Goal: Task Accomplishment & Management: Use online tool/utility

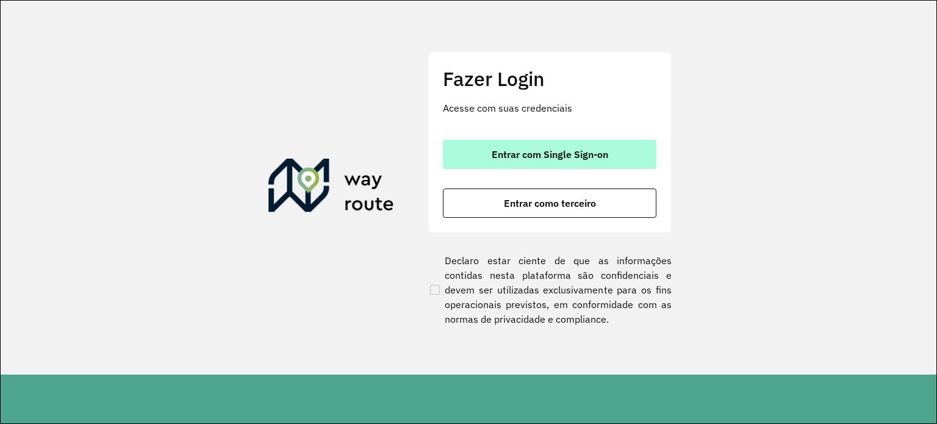
click at [559, 159] on span "Entrar com Single Sign-on" at bounding box center [550, 154] width 116 height 10
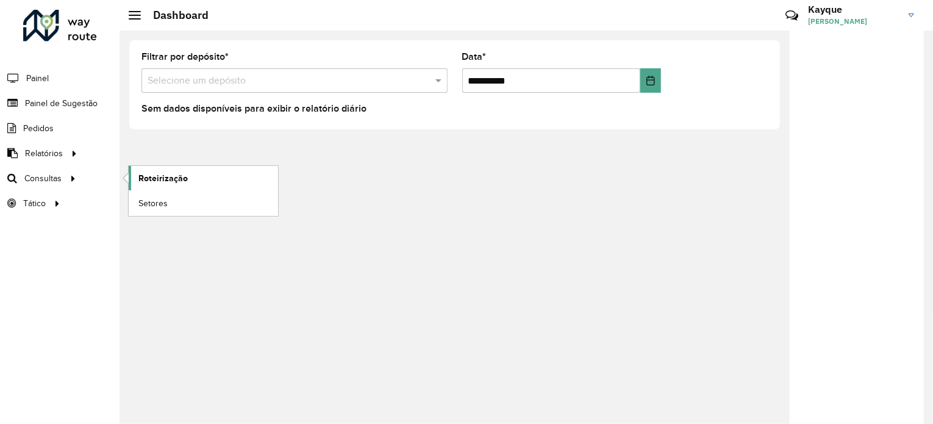
click at [205, 173] on link "Roteirização" at bounding box center [203, 178] width 149 height 24
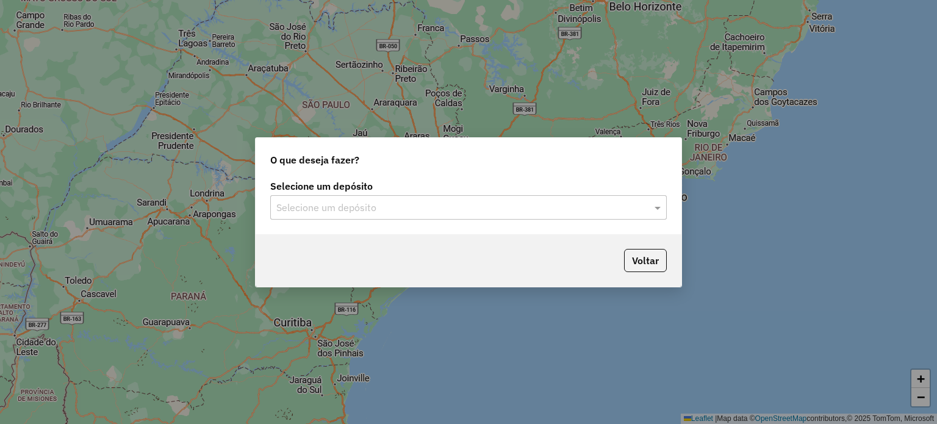
click at [518, 206] on input "text" at bounding box center [456, 208] width 360 height 15
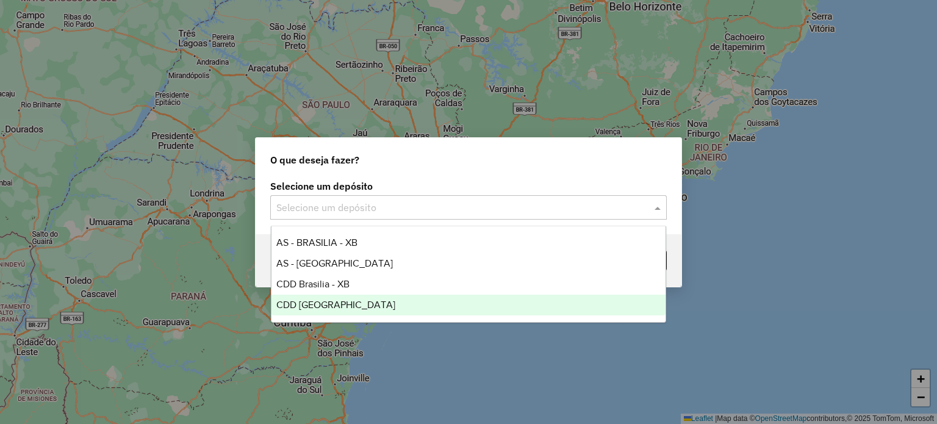
click at [329, 299] on span "CDD [GEOGRAPHIC_DATA]" at bounding box center [335, 304] width 119 height 10
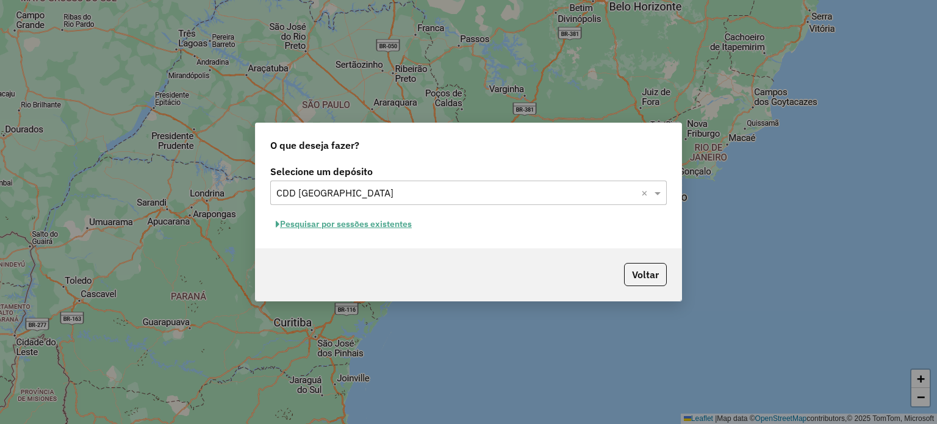
click at [351, 229] on button "Pesquisar por sessões existentes" at bounding box center [343, 224] width 147 height 19
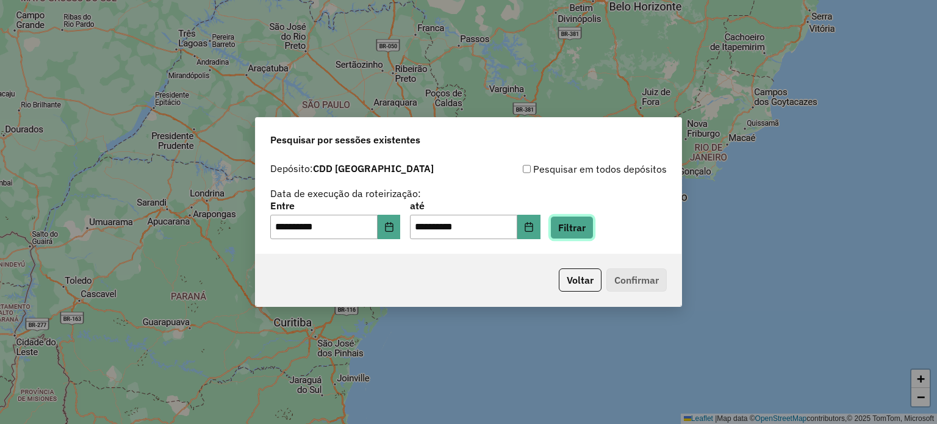
click at [591, 225] on button "Filtrar" at bounding box center [571, 227] width 43 height 23
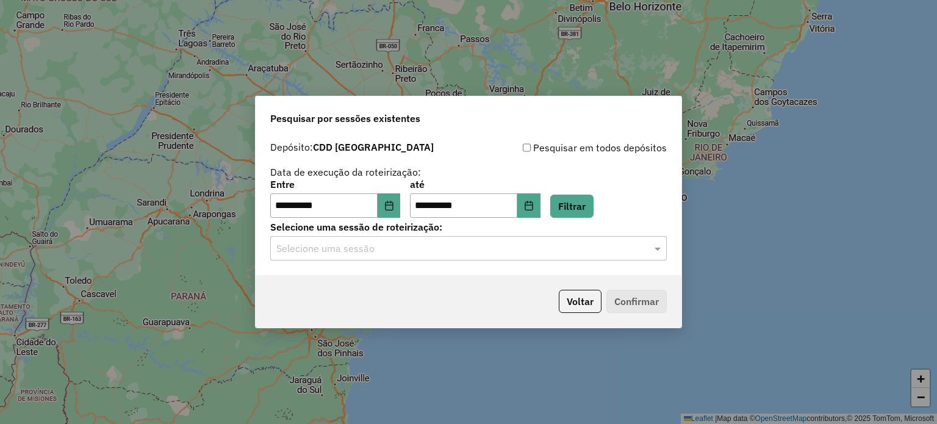
click at [426, 248] on input "text" at bounding box center [456, 249] width 360 height 15
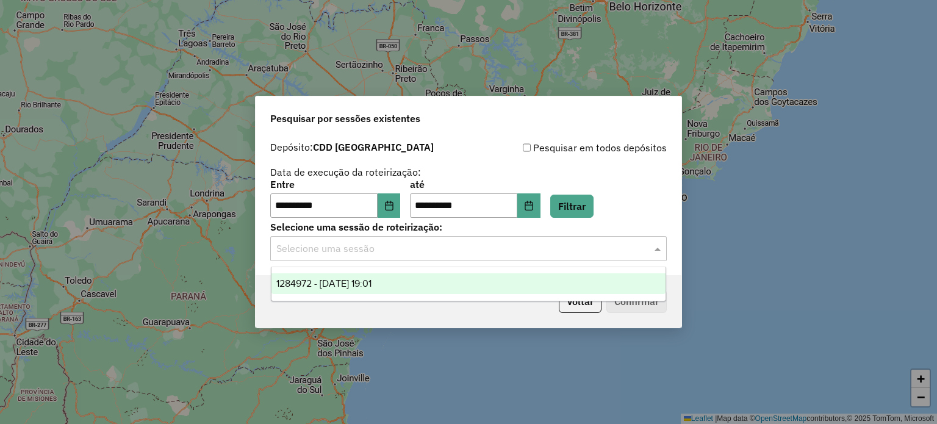
click at [329, 288] on span "1284972 - 29/09/2025 19:01" at bounding box center [323, 283] width 95 height 10
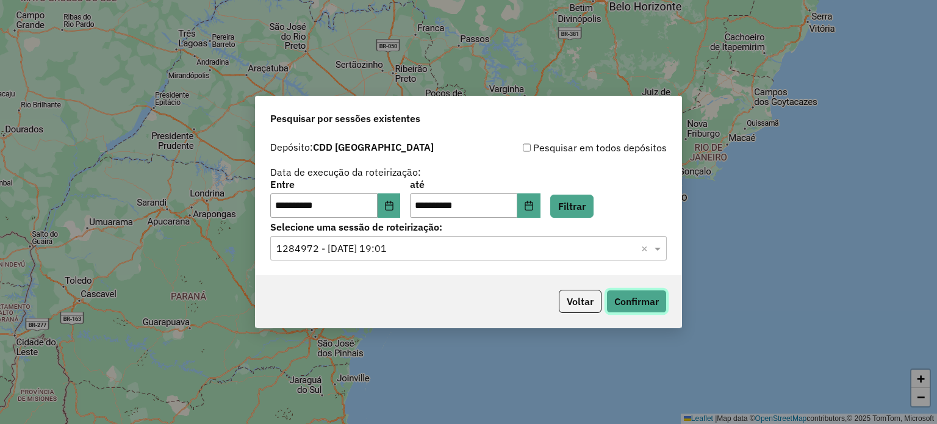
click at [629, 299] on button "Confirmar" at bounding box center [636, 301] width 60 height 23
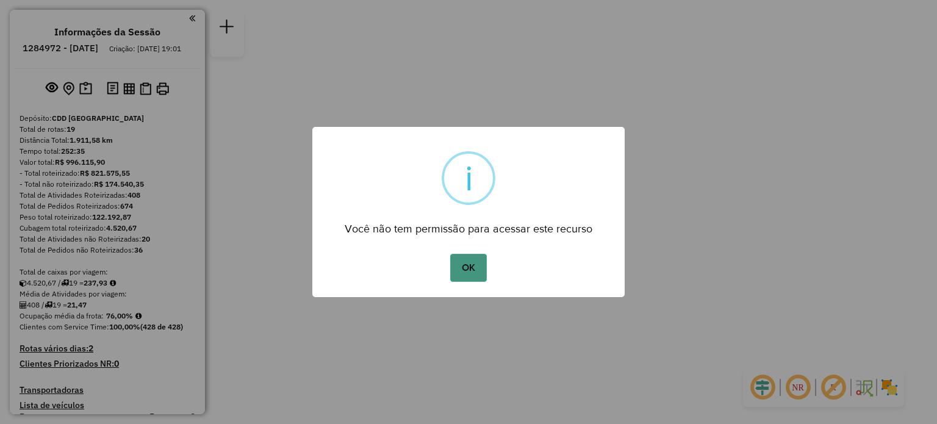
click at [471, 267] on button "OK" at bounding box center [468, 268] width 36 height 28
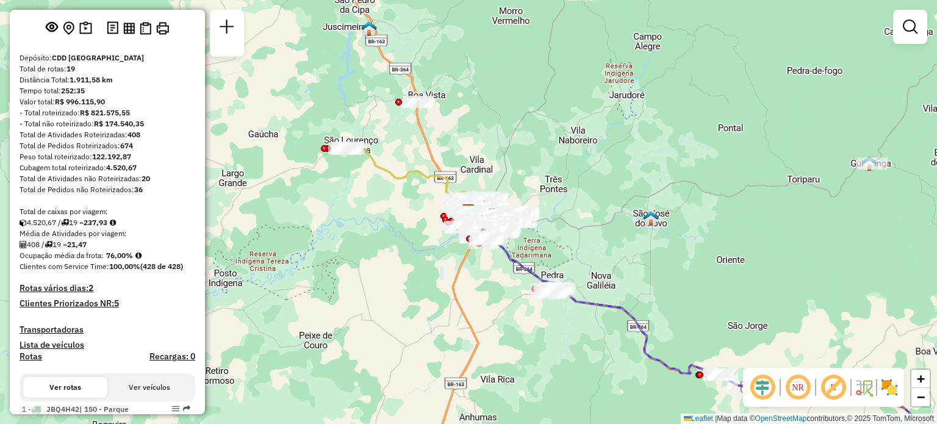
scroll to position [61, 0]
click at [910, 37] on link at bounding box center [910, 27] width 24 height 24
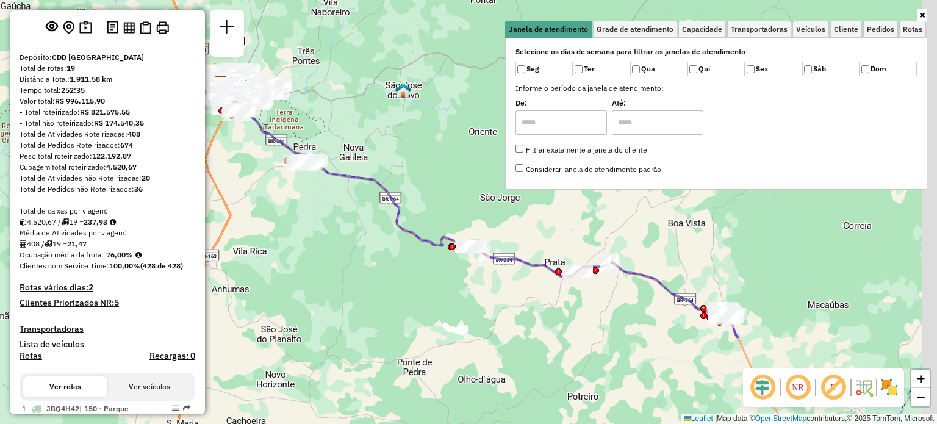
drag, startPoint x: 644, startPoint y: 307, endPoint x: 406, endPoint y: 207, distance: 258.8
click at [387, 176] on div "Janela de atendimento Grade de atendimento Capacidade Transportadoras Veículos …" at bounding box center [468, 212] width 937 height 424
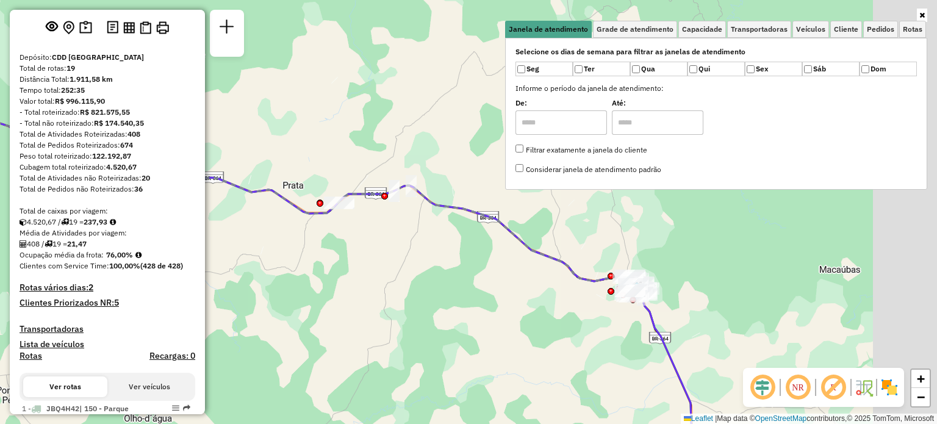
drag, startPoint x: 625, startPoint y: 320, endPoint x: 465, endPoint y: 318, distance: 159.2
click at [465, 318] on div "Janela de atendimento Grade de atendimento Capacidade Transportadoras Veículos …" at bounding box center [468, 212] width 937 height 424
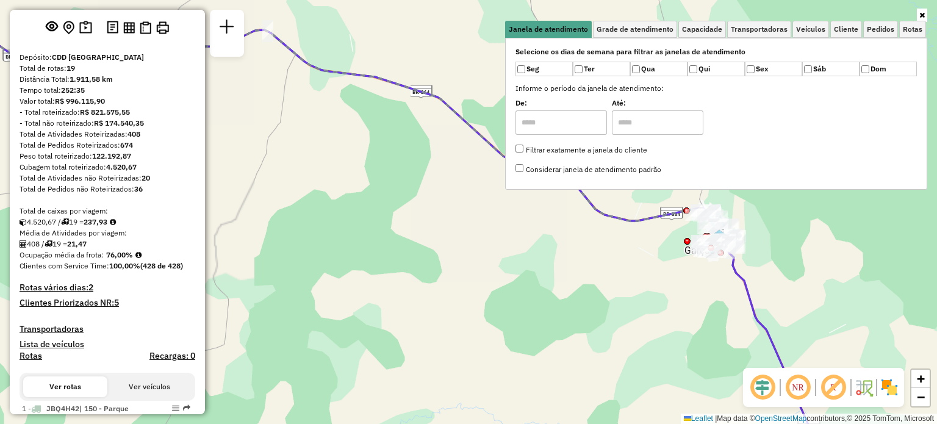
drag, startPoint x: 631, startPoint y: 284, endPoint x: 568, endPoint y: 318, distance: 71.8
click at [570, 318] on div "Janela de atendimento Grade de atendimento Capacidade Transportadoras Veículos …" at bounding box center [468, 212] width 937 height 424
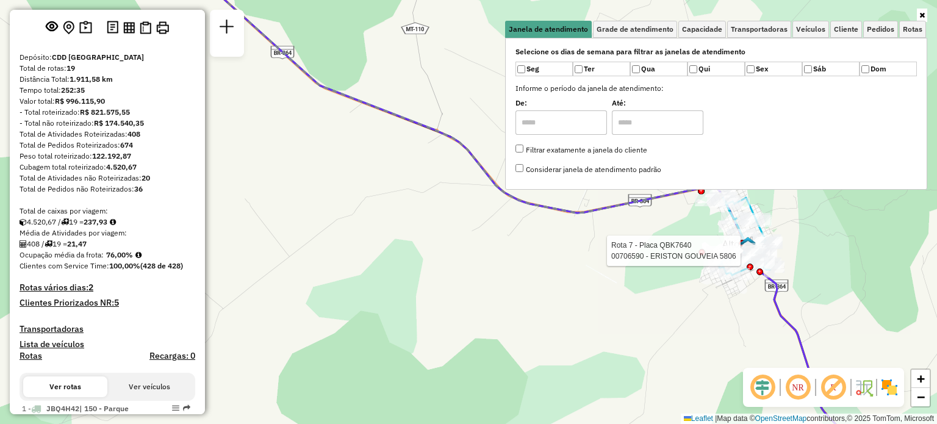
select select "**********"
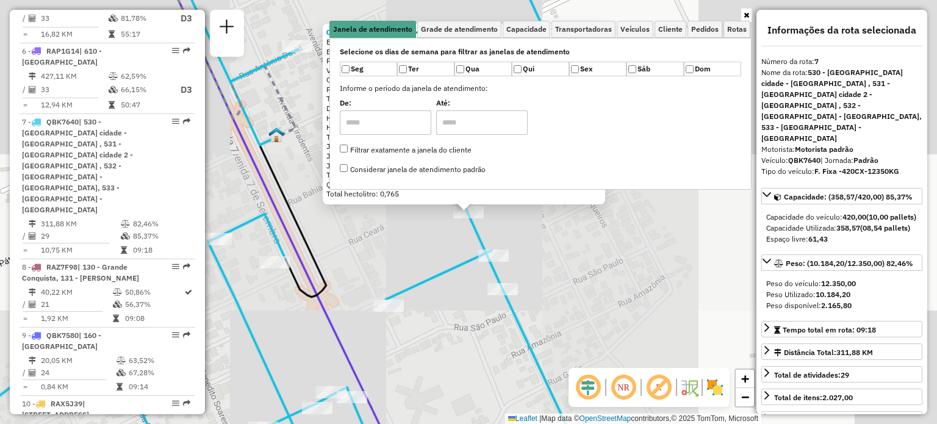
scroll to position [878, 0]
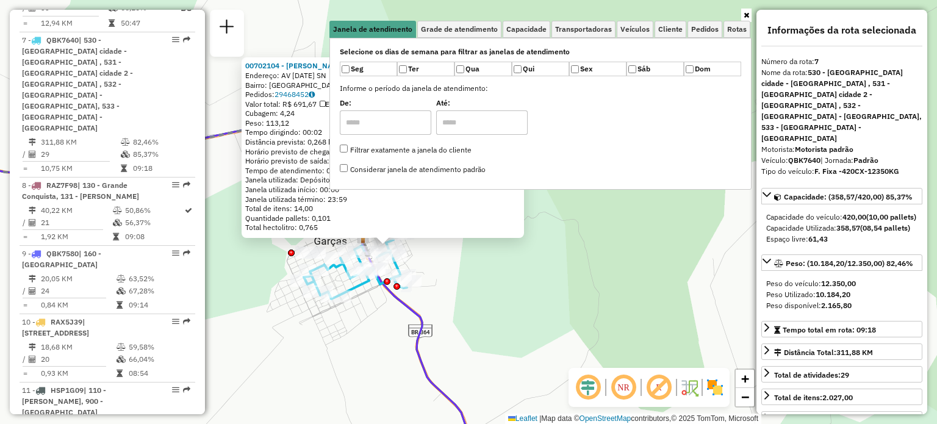
click at [748, 14] on icon at bounding box center [745, 15] width 5 height 7
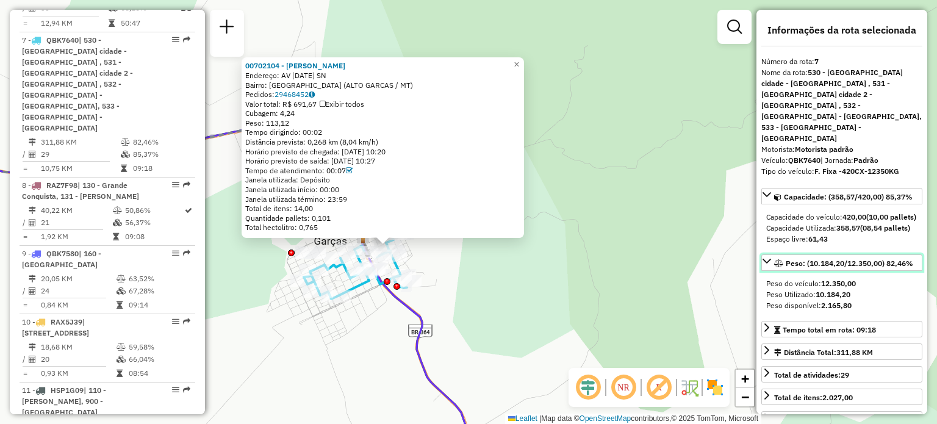
click at [767, 259] on icon at bounding box center [766, 261] width 9 height 5
click at [767, 257] on icon at bounding box center [766, 261] width 5 height 9
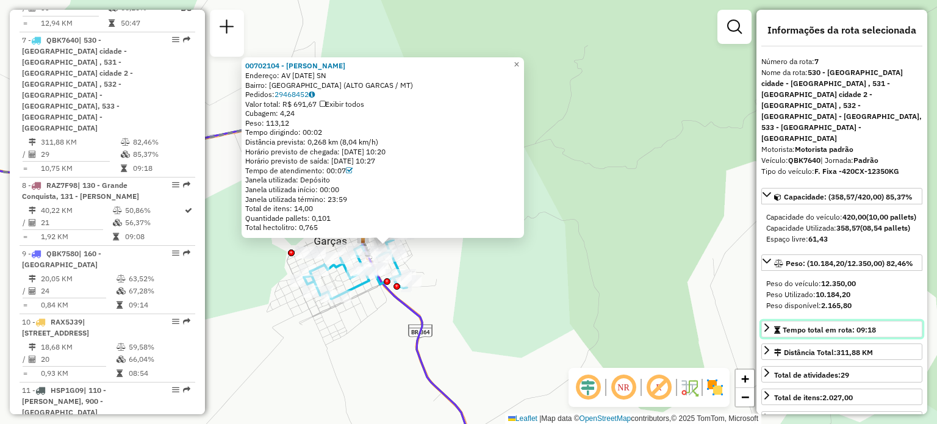
click at [770, 323] on icon at bounding box center [767, 328] width 10 height 10
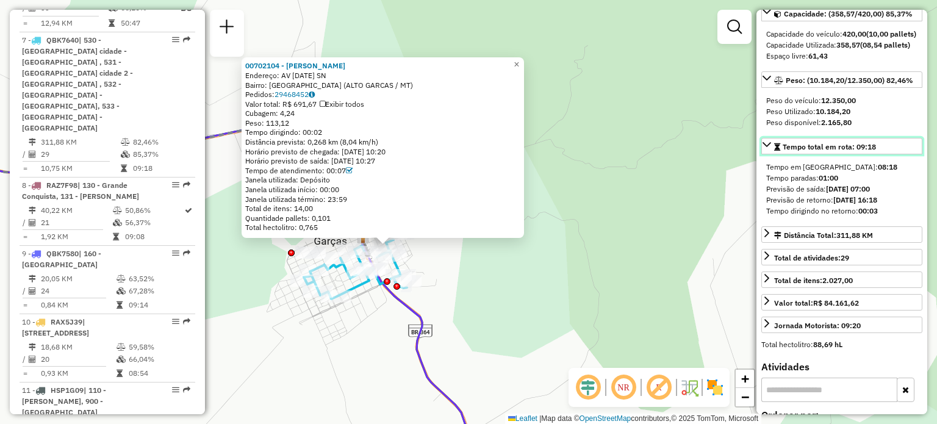
scroll to position [183, 0]
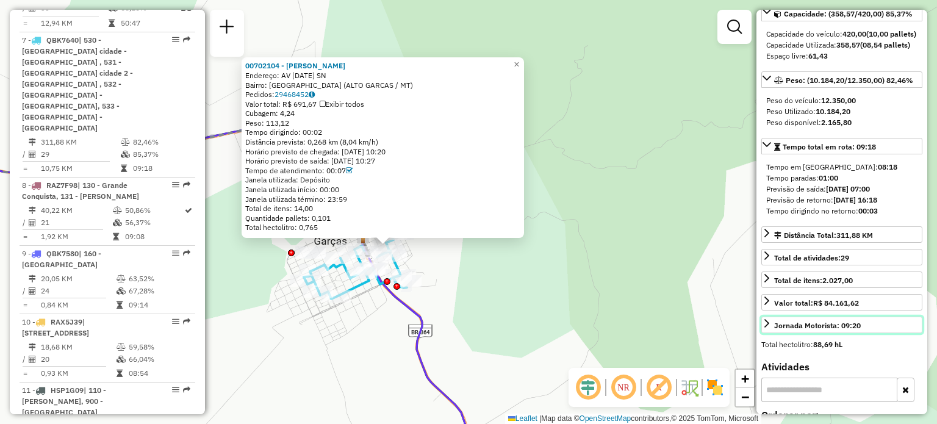
click at [811, 320] on div "Jornada Motorista: 09:20" at bounding box center [817, 325] width 87 height 11
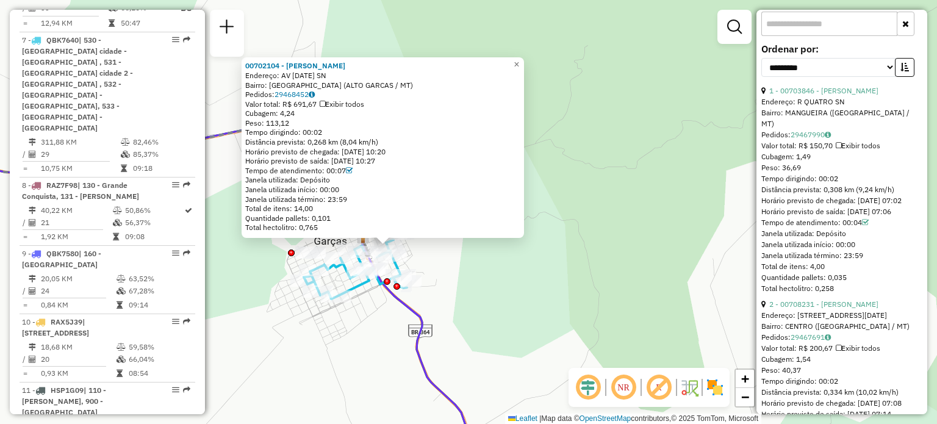
scroll to position [549, 0]
click at [519, 61] on span "×" at bounding box center [516, 64] width 5 height 10
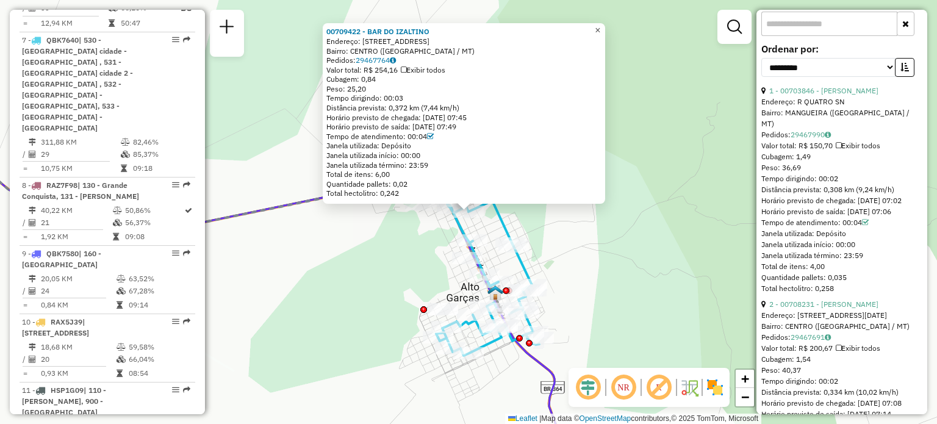
click at [600, 25] on span "×" at bounding box center [597, 30] width 5 height 10
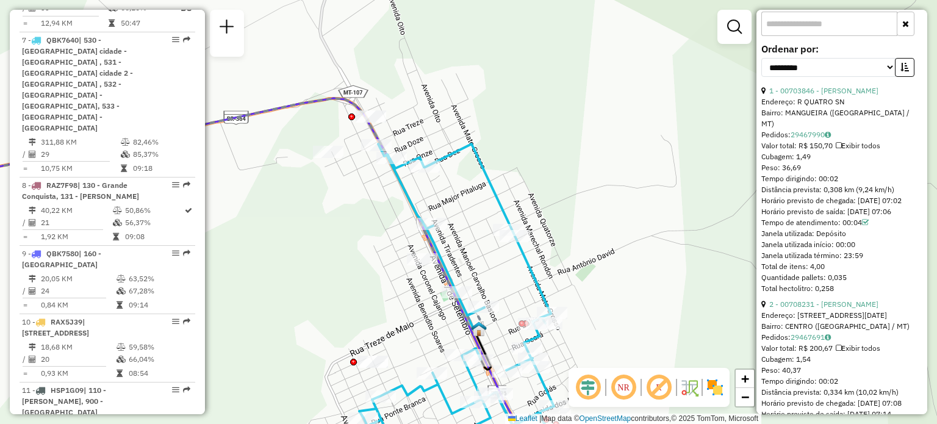
drag, startPoint x: 493, startPoint y: 263, endPoint x: 518, endPoint y: 70, distance: 195.6
click at [515, 80] on div "Janela de atendimento Grade de atendimento Capacidade Transportadoras Veículos …" at bounding box center [468, 212] width 937 height 424
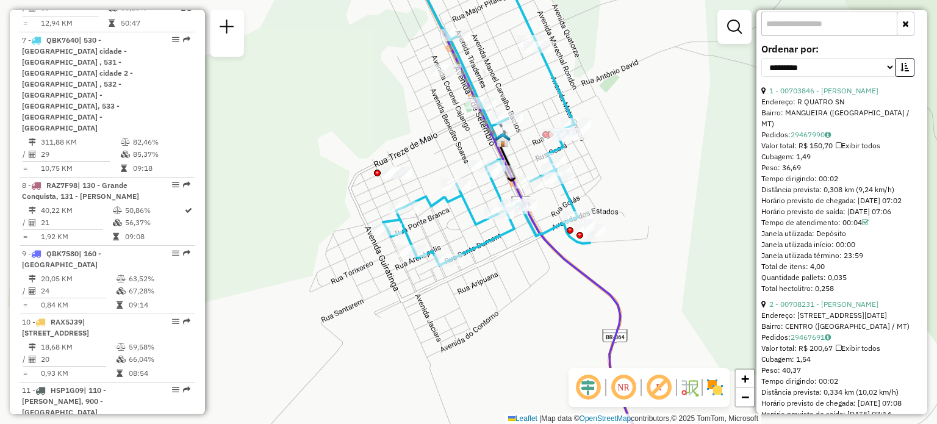
click at [518, 67] on div "Janela de atendimento Grade de atendimento Capacidade Transportadoras Veículos …" at bounding box center [468, 212] width 937 height 424
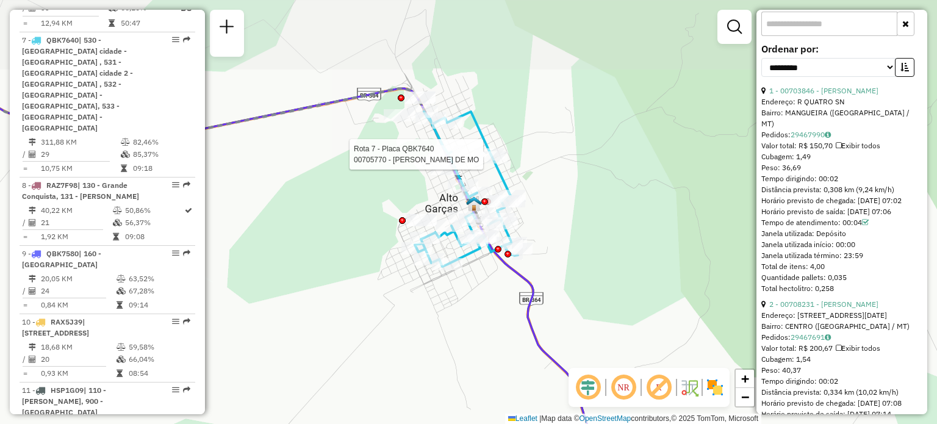
drag, startPoint x: 384, startPoint y: 131, endPoint x: 361, endPoint y: 202, distance: 74.3
click at [361, 202] on div "Rota 7 - Placa QBK7640 00705770 - [PERSON_NAME] DE MO Janela de atendimento Gra…" at bounding box center [468, 212] width 937 height 424
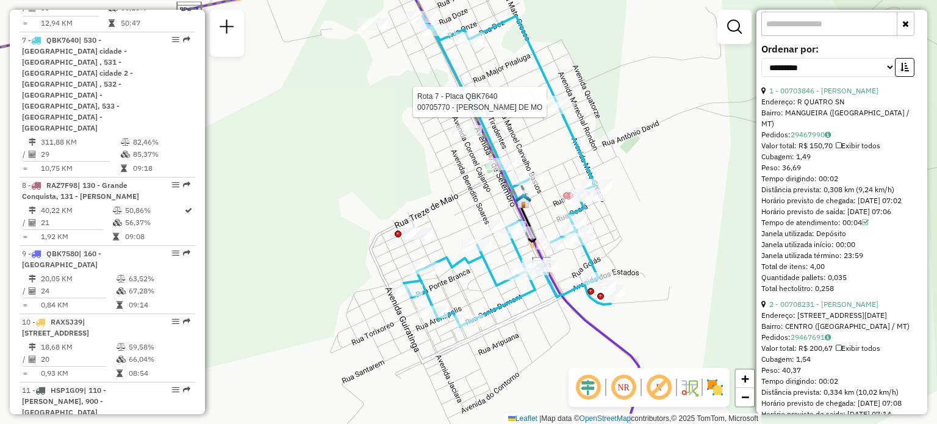
drag, startPoint x: 461, startPoint y: 160, endPoint x: 416, endPoint y: 154, distance: 45.5
click at [416, 154] on div "Rota 7 - Placa QBK7640 00705770 - [PERSON_NAME] DE MO Janela de atendimento Gra…" at bounding box center [468, 212] width 937 height 424
